Goal: Information Seeking & Learning: Learn about a topic

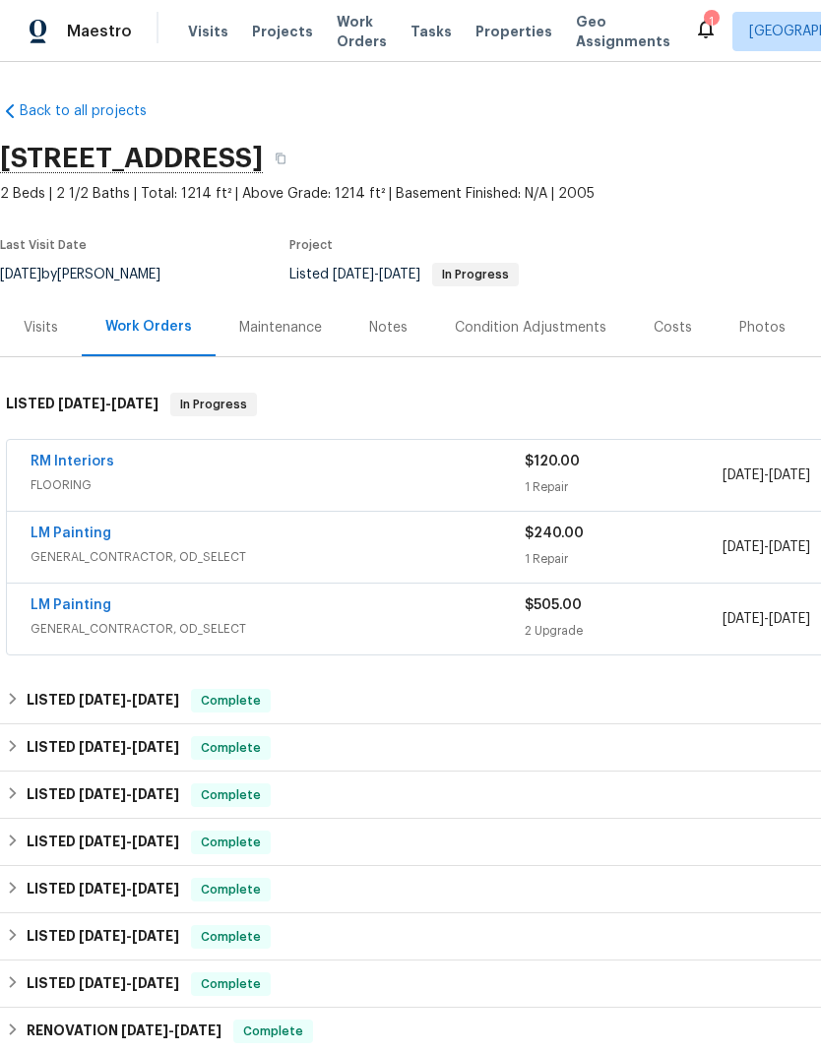
click at [728, 318] on div "Photos" at bounding box center [763, 327] width 94 height 58
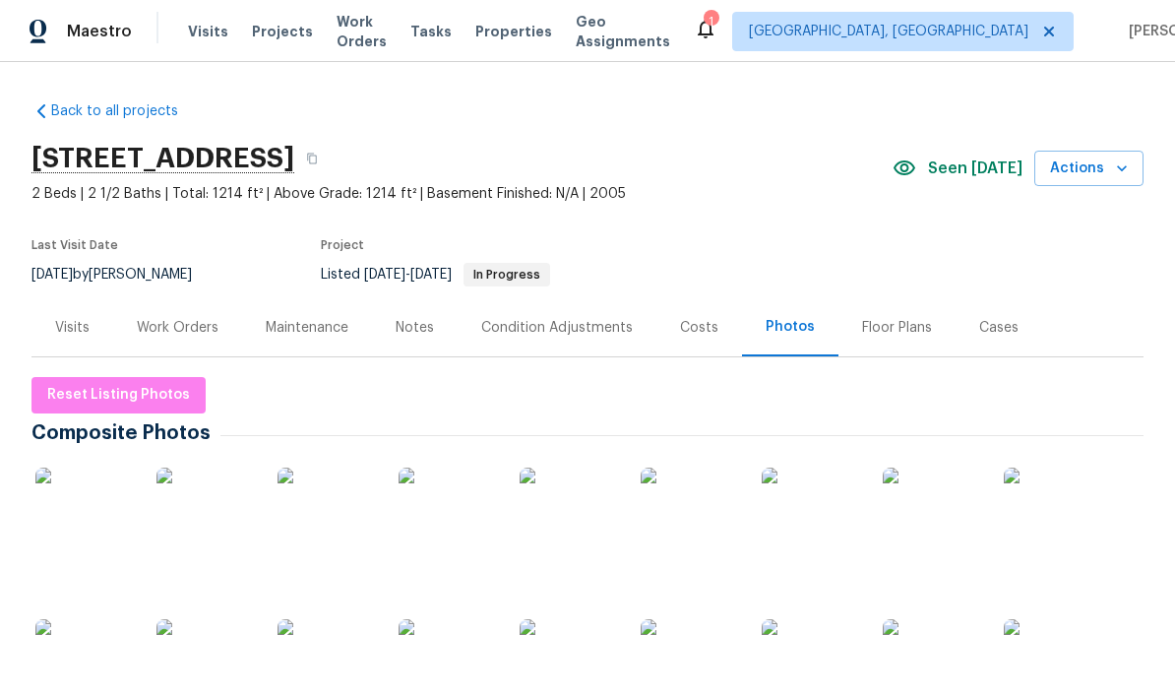
click at [84, 498] on img at bounding box center [84, 517] width 98 height 98
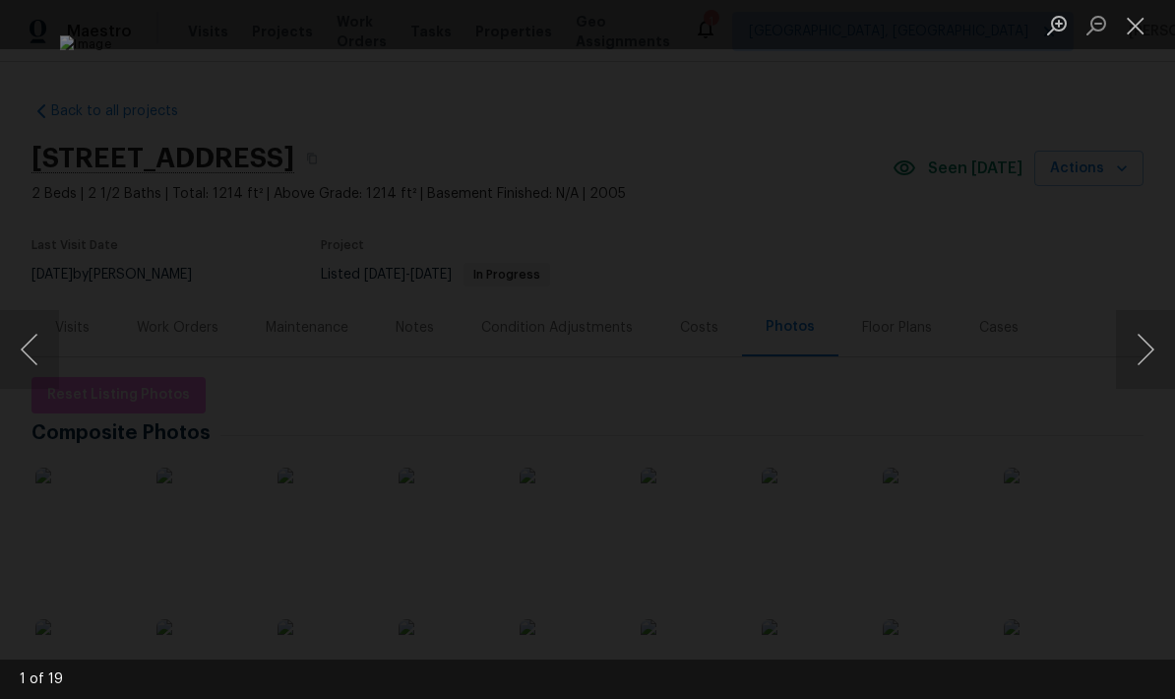
click at [820, 361] on button "Next image" at bounding box center [1145, 349] width 59 height 79
click at [820, 346] on button "Next image" at bounding box center [1145, 349] width 59 height 79
click at [820, 345] on button "Next image" at bounding box center [1145, 349] width 59 height 79
click at [820, 352] on button "Next image" at bounding box center [1145, 349] width 59 height 79
click at [820, 344] on button "Next image" at bounding box center [1145, 349] width 59 height 79
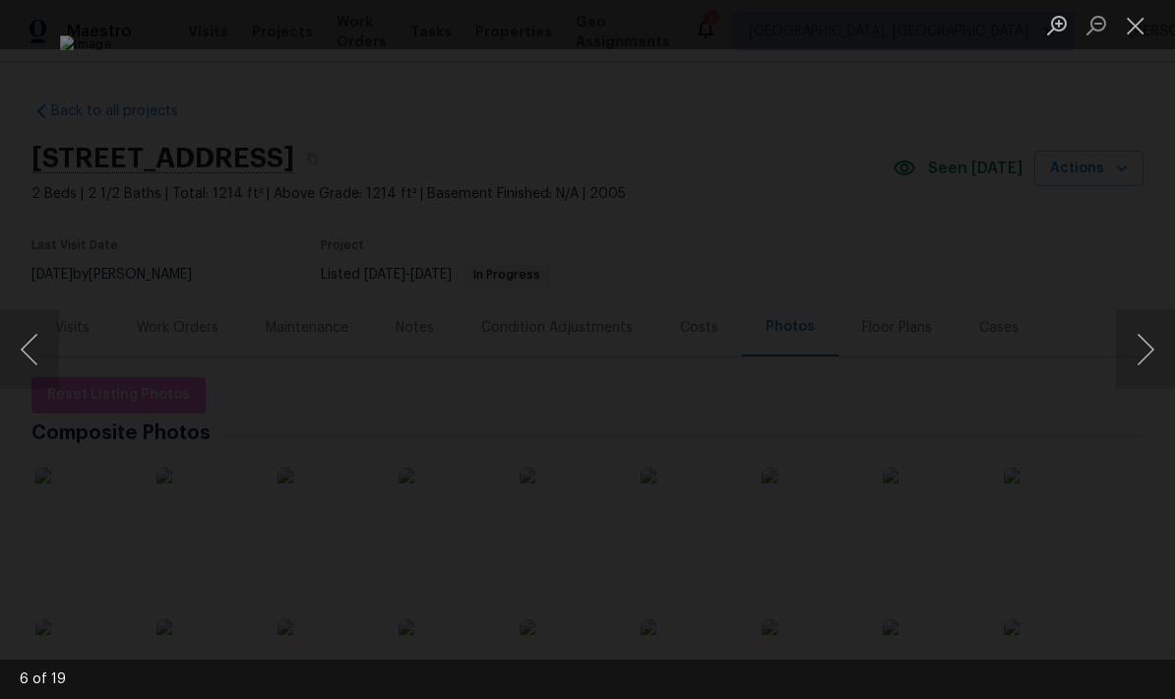
click at [31, 342] on button "Previous image" at bounding box center [29, 349] width 59 height 79
click at [820, 363] on button "Next image" at bounding box center [1145, 349] width 59 height 79
click at [820, 352] on button "Next image" at bounding box center [1145, 349] width 59 height 79
click at [820, 345] on button "Next image" at bounding box center [1145, 349] width 59 height 79
click at [820, 352] on button "Next image" at bounding box center [1145, 349] width 59 height 79
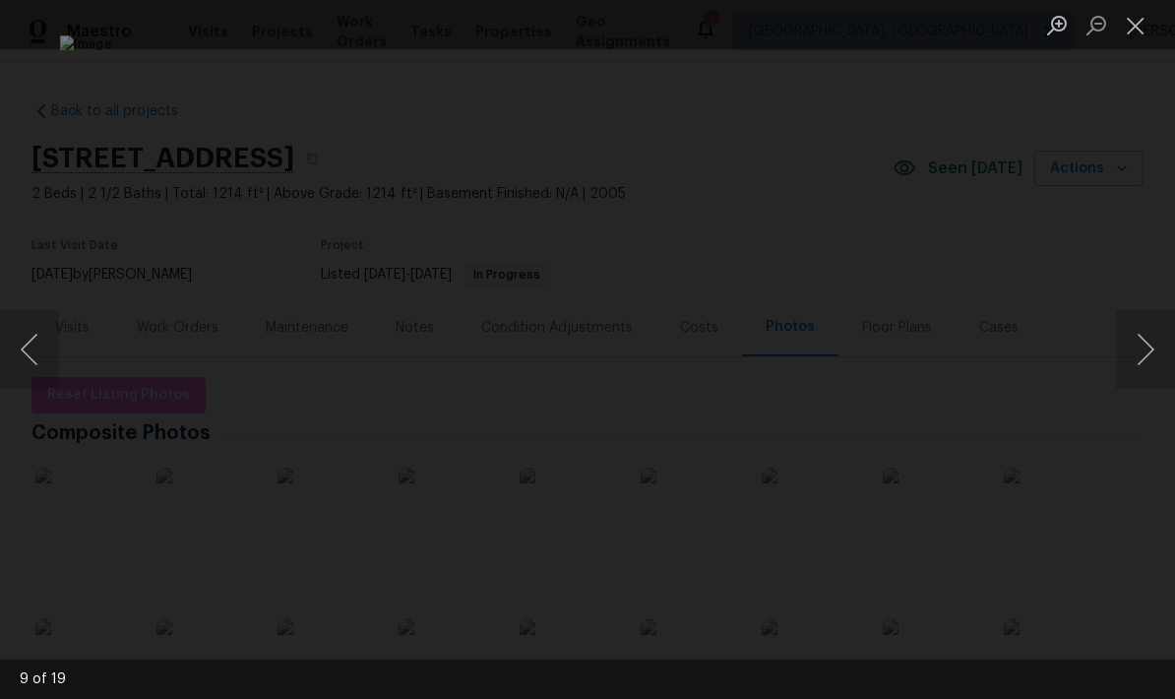
click at [820, 354] on div "Lightbox" at bounding box center [587, 349] width 1175 height 699
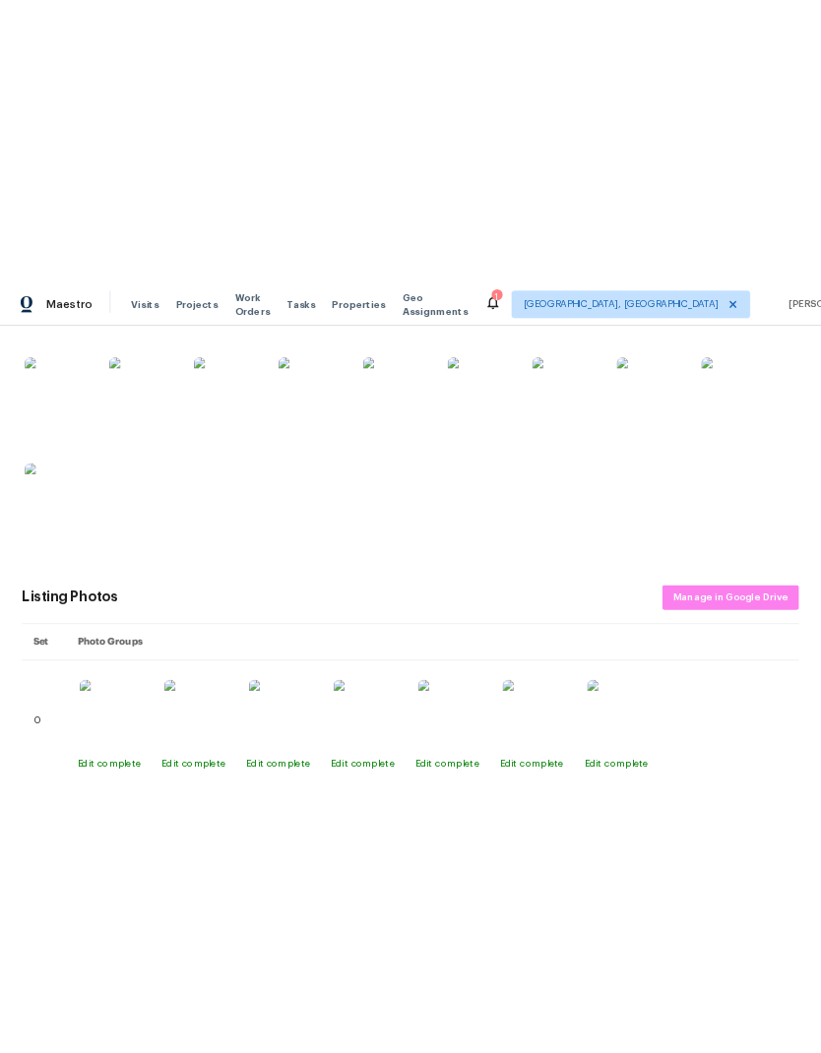
scroll to position [381, 0]
